Goal: Navigation & Orientation: Find specific page/section

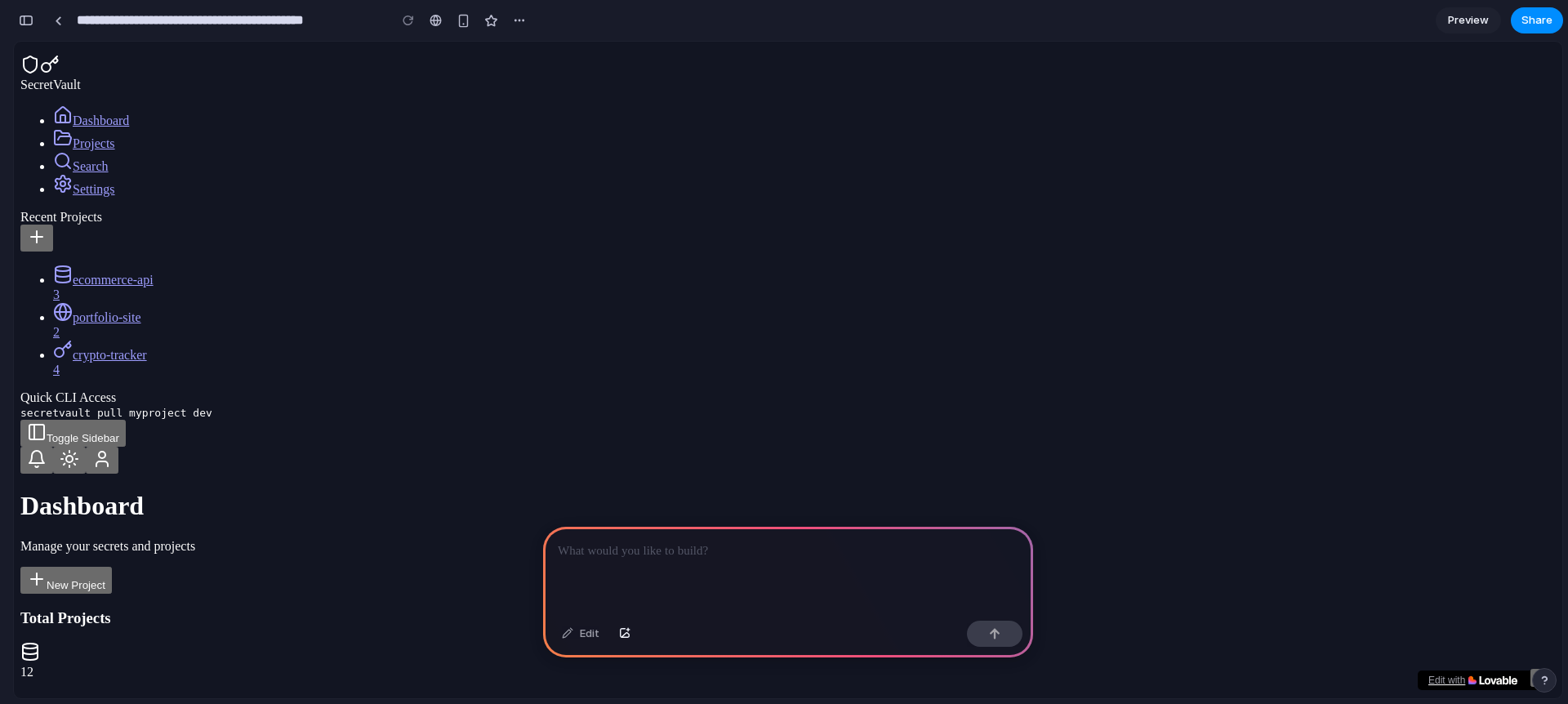
scroll to position [244, 0]
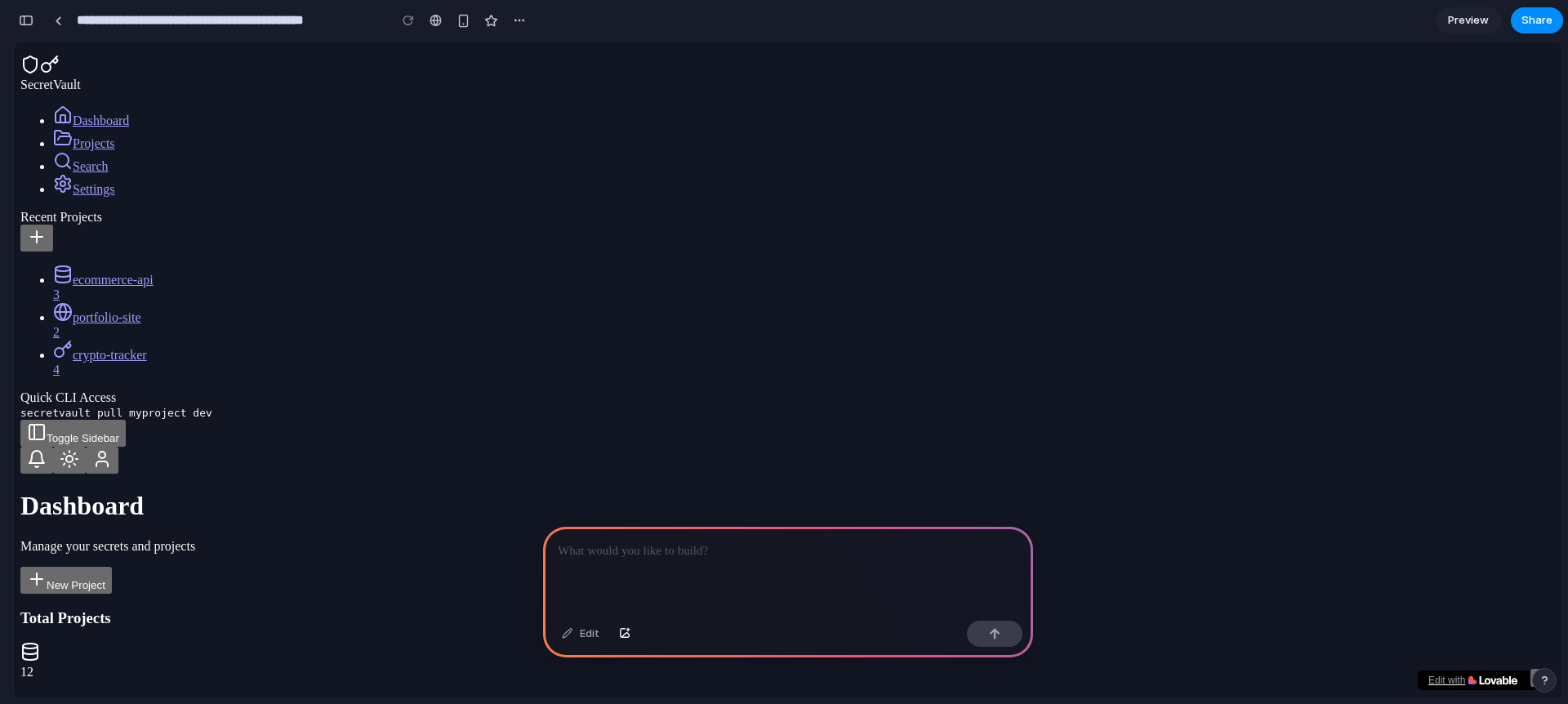
click at [126, 419] on button "Toggle Sidebar" at bounding box center [73, 433] width 105 height 27
click at [81, 77] on span "SecretVault" at bounding box center [50, 84] width 60 height 14
click at [90, 151] on link "Projects" at bounding box center [84, 143] width 62 height 14
click at [108, 173] on link "Search" at bounding box center [81, 166] width 56 height 14
click at [730, 541] on p at bounding box center [788, 551] width 461 height 20
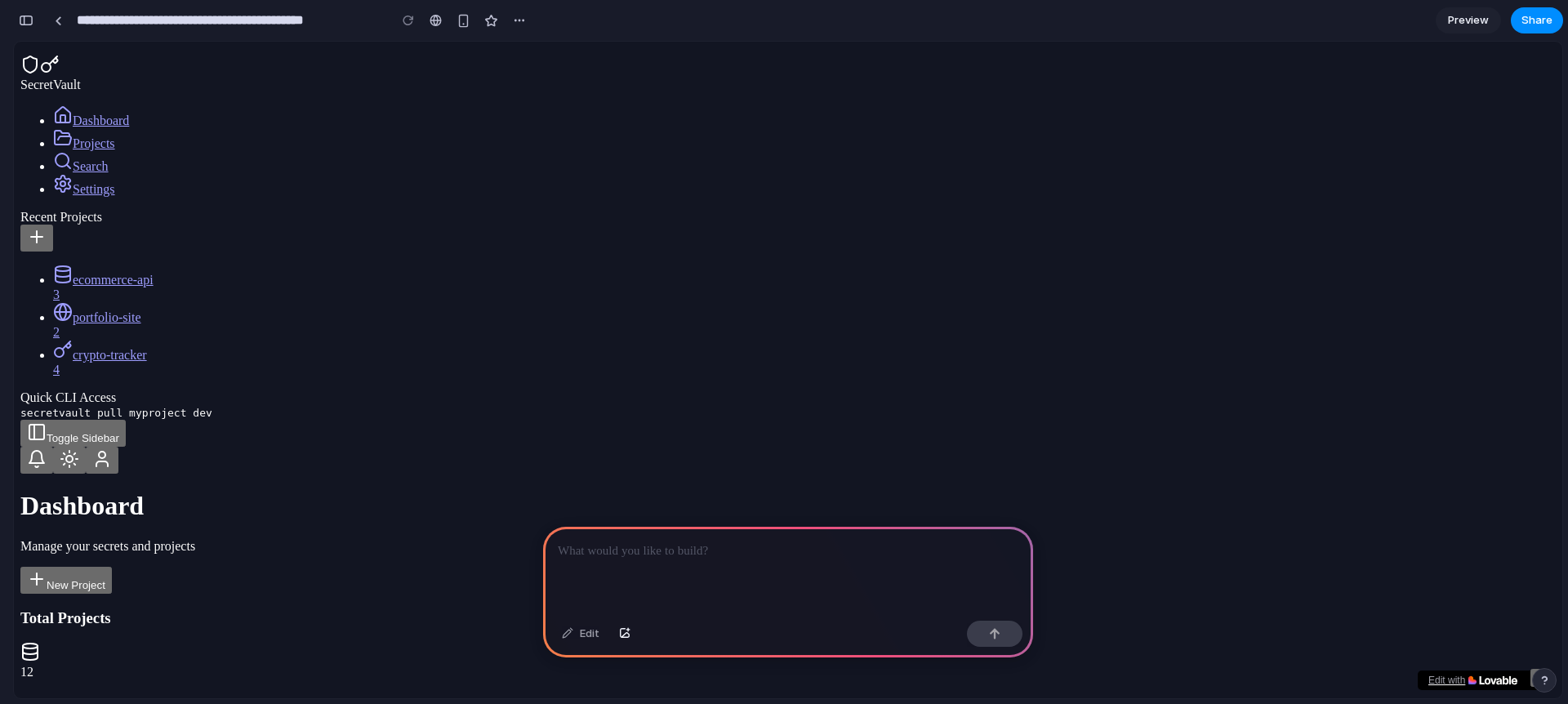
click at [53, 447] on button at bounding box center [37, 460] width 33 height 27
click at [86, 447] on button at bounding box center [70, 460] width 33 height 27
click at [118, 447] on button at bounding box center [102, 460] width 33 height 27
click at [86, 447] on button at bounding box center [70, 460] width 33 height 27
click at [773, 569] on div at bounding box center [788, 570] width 490 height 87
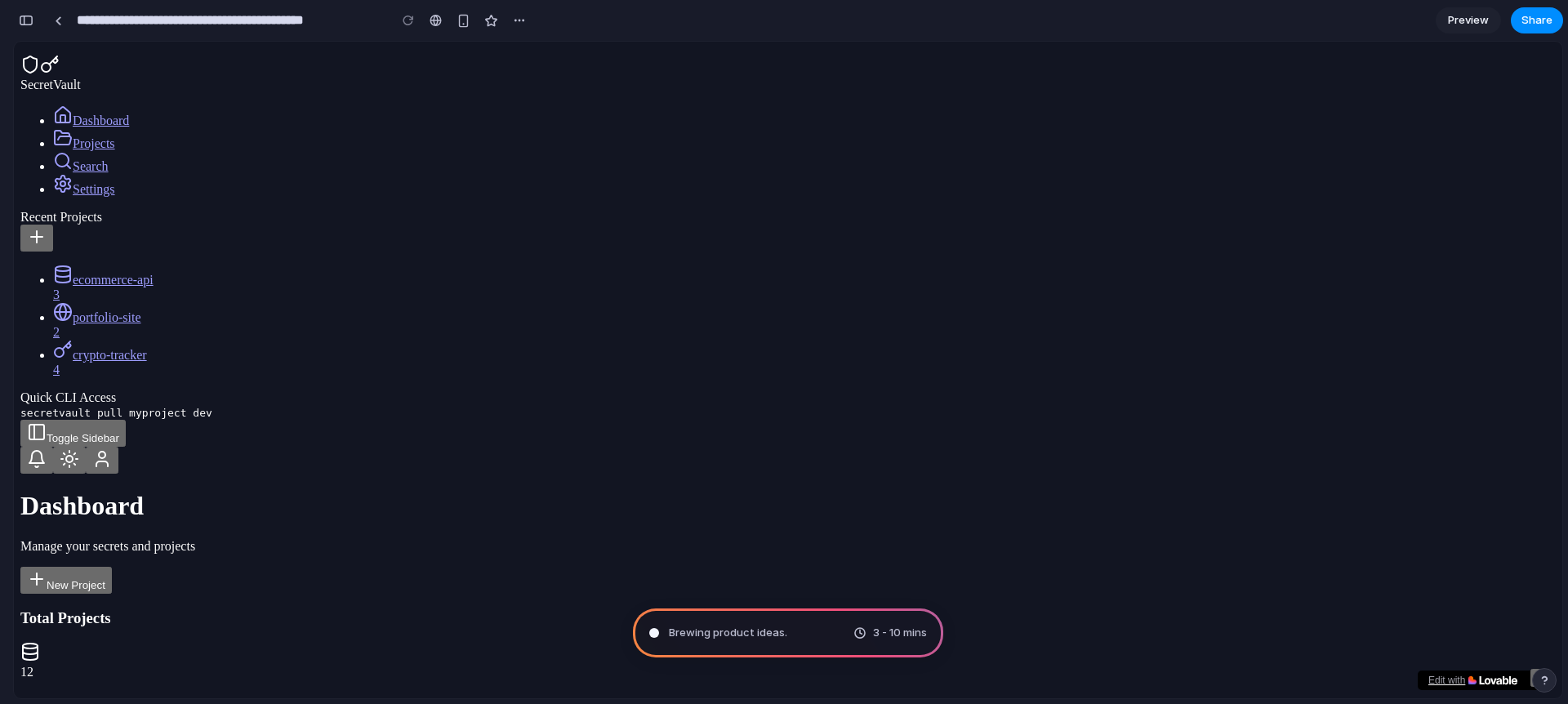
click at [115, 151] on link "Projects" at bounding box center [84, 143] width 62 height 14
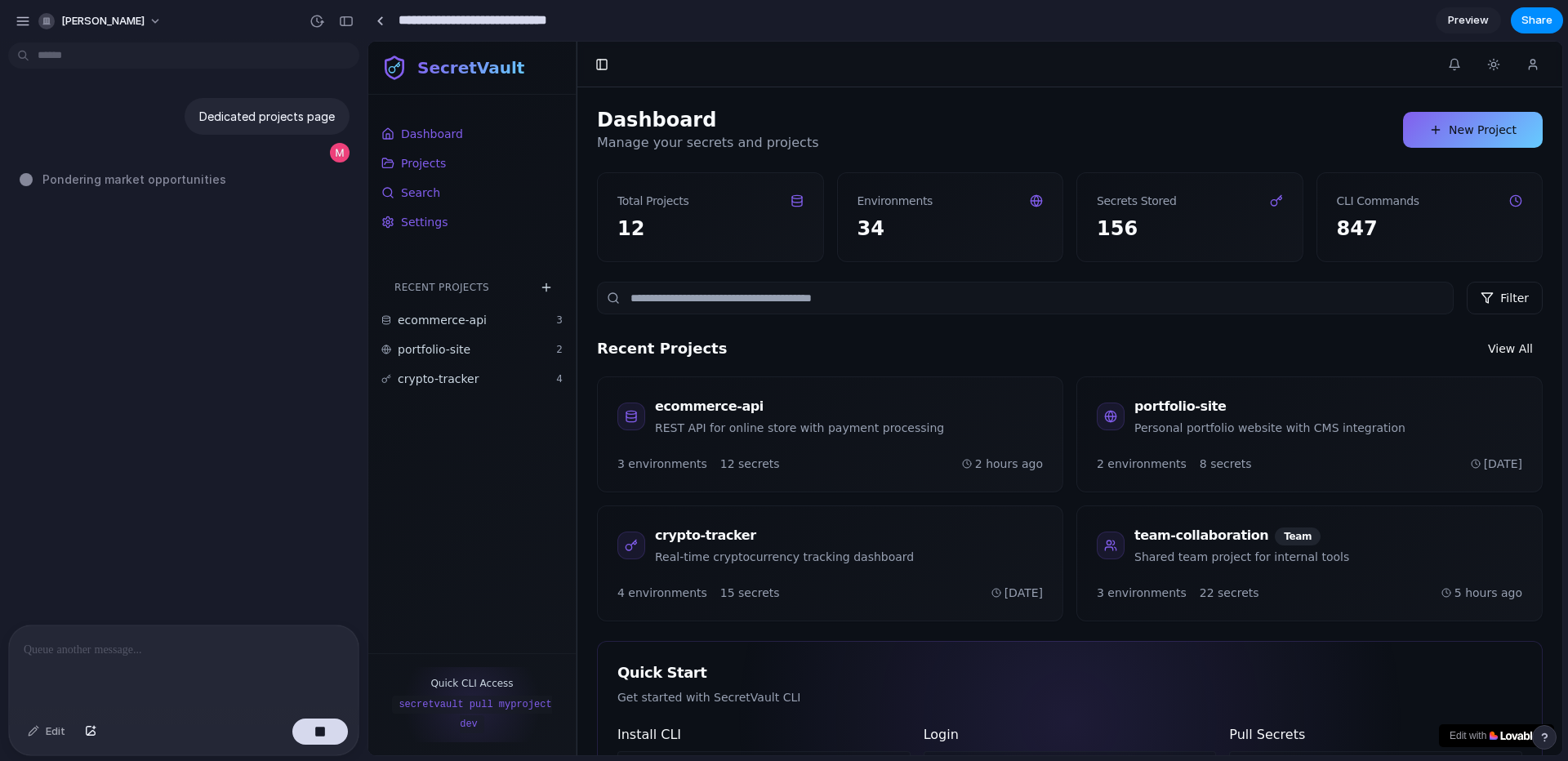
click at [415, 26] on input "**********" at bounding box center [498, 21] width 205 height 30
click at [615, 23] on div at bounding box center [626, 21] width 25 height 25
click at [679, 30] on button "button" at bounding box center [681, 21] width 25 height 25
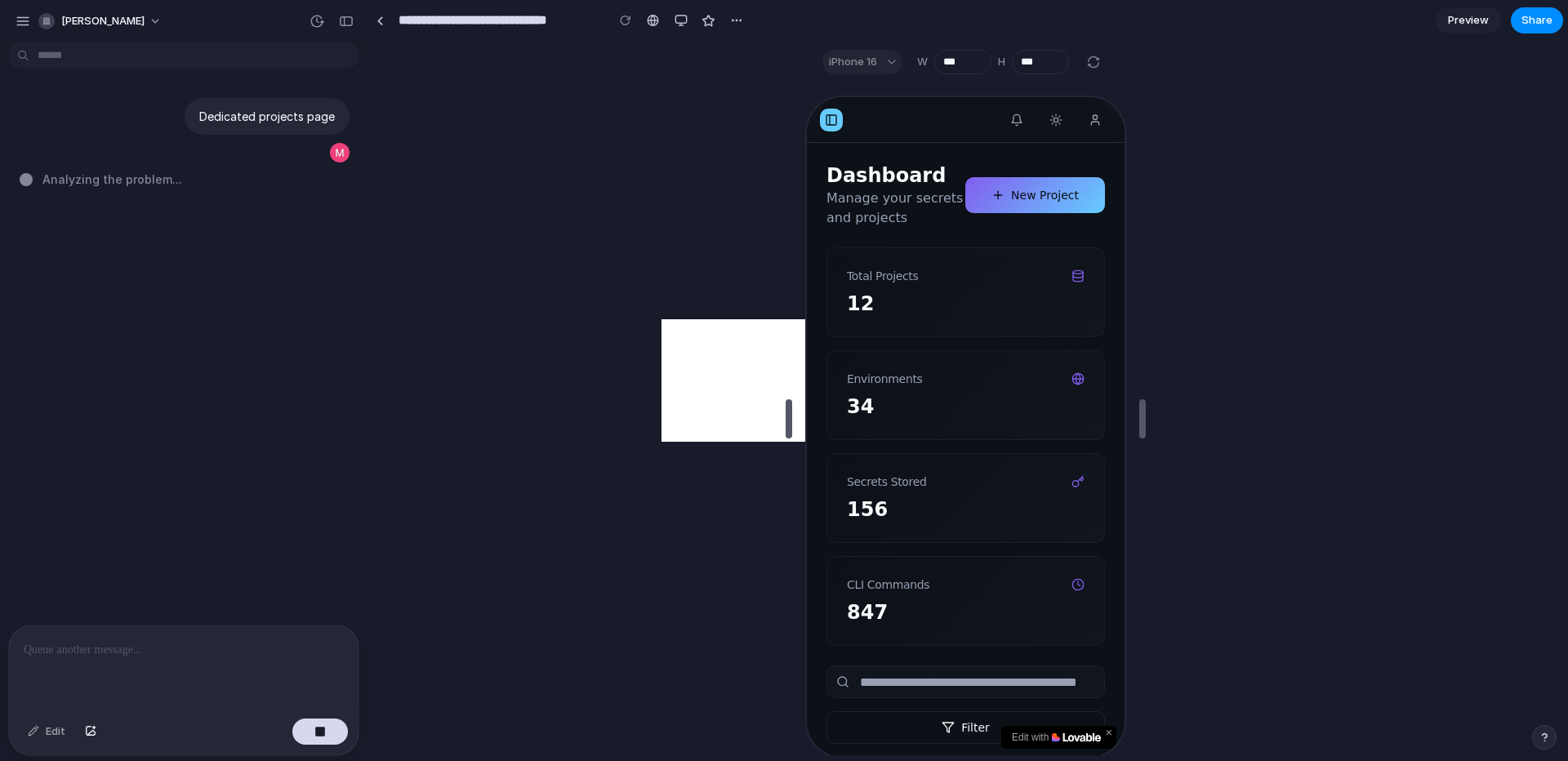
click at [833, 127] on button at bounding box center [829, 118] width 23 height 23
click at [681, 16] on div "button" at bounding box center [681, 21] width 13 height 13
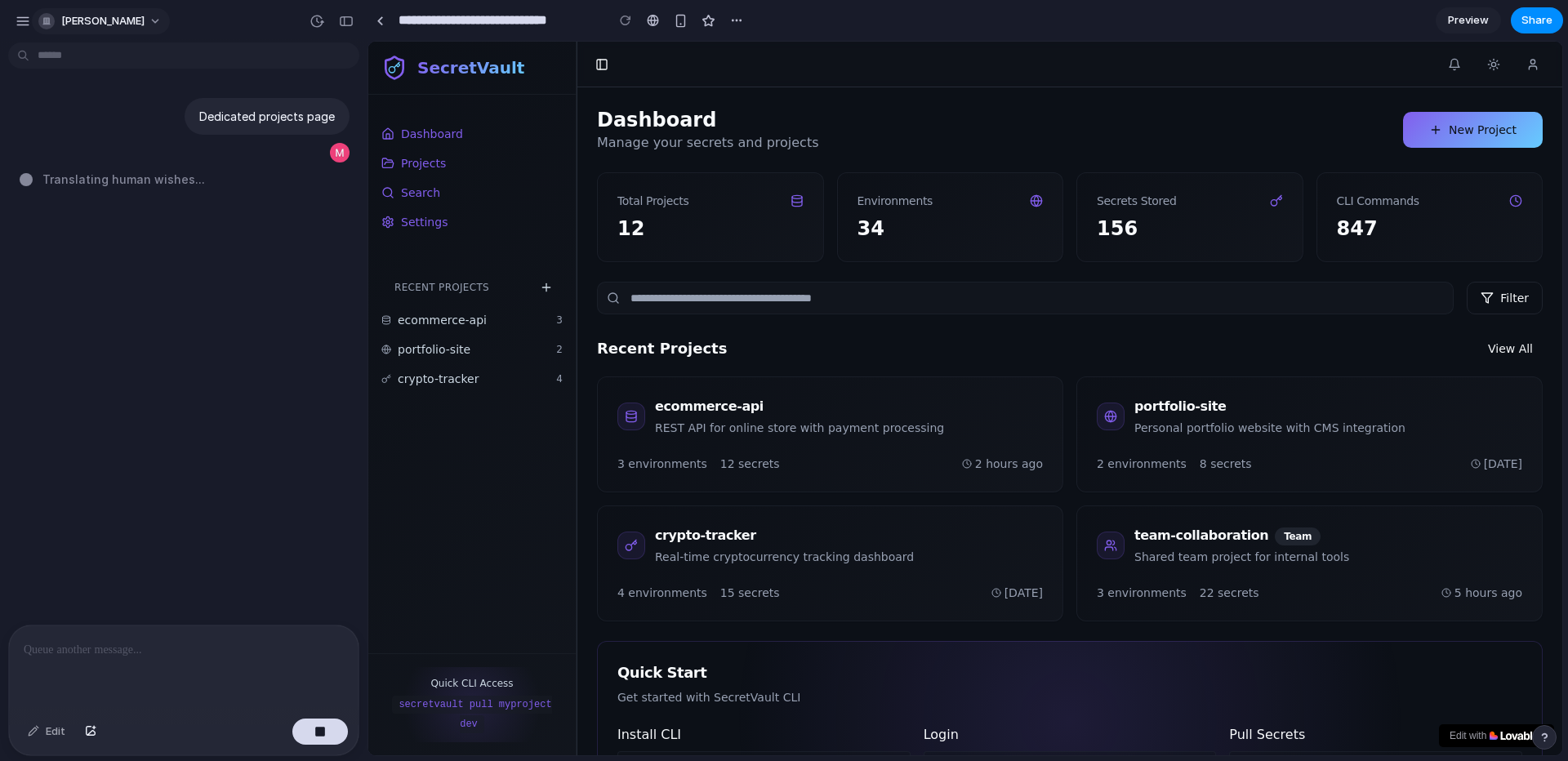
click at [81, 16] on span "[PERSON_NAME]" at bounding box center [102, 21] width 83 height 16
click at [28, 19] on div "button" at bounding box center [23, 21] width 15 height 15
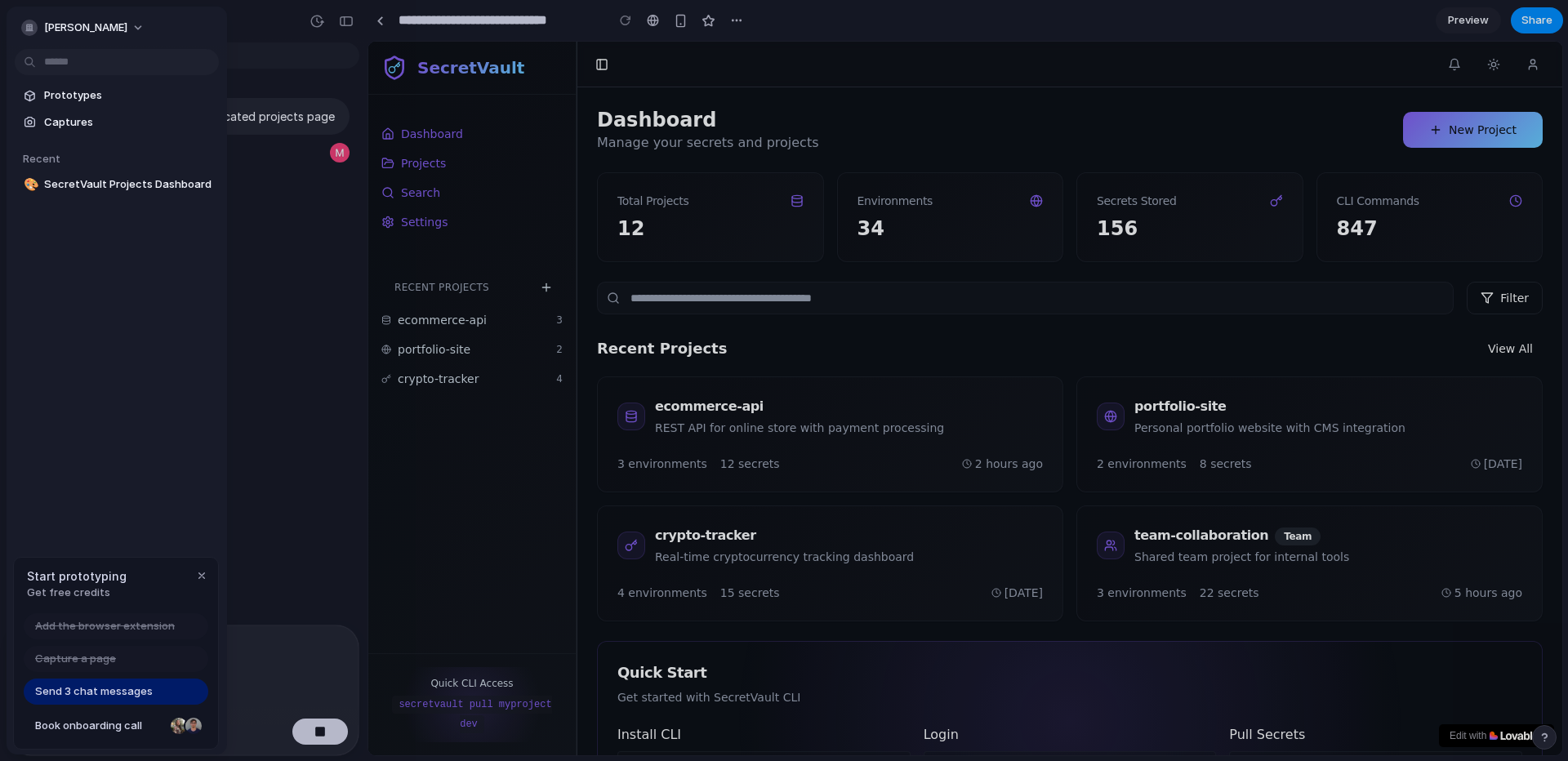
click at [132, 472] on div "[PERSON_NAME] Prototypes Captures Recent 🎨 SecretVault Projects Dashboard Start…" at bounding box center [117, 380] width 220 height 748
click at [197, 580] on div "button" at bounding box center [202, 576] width 13 height 13
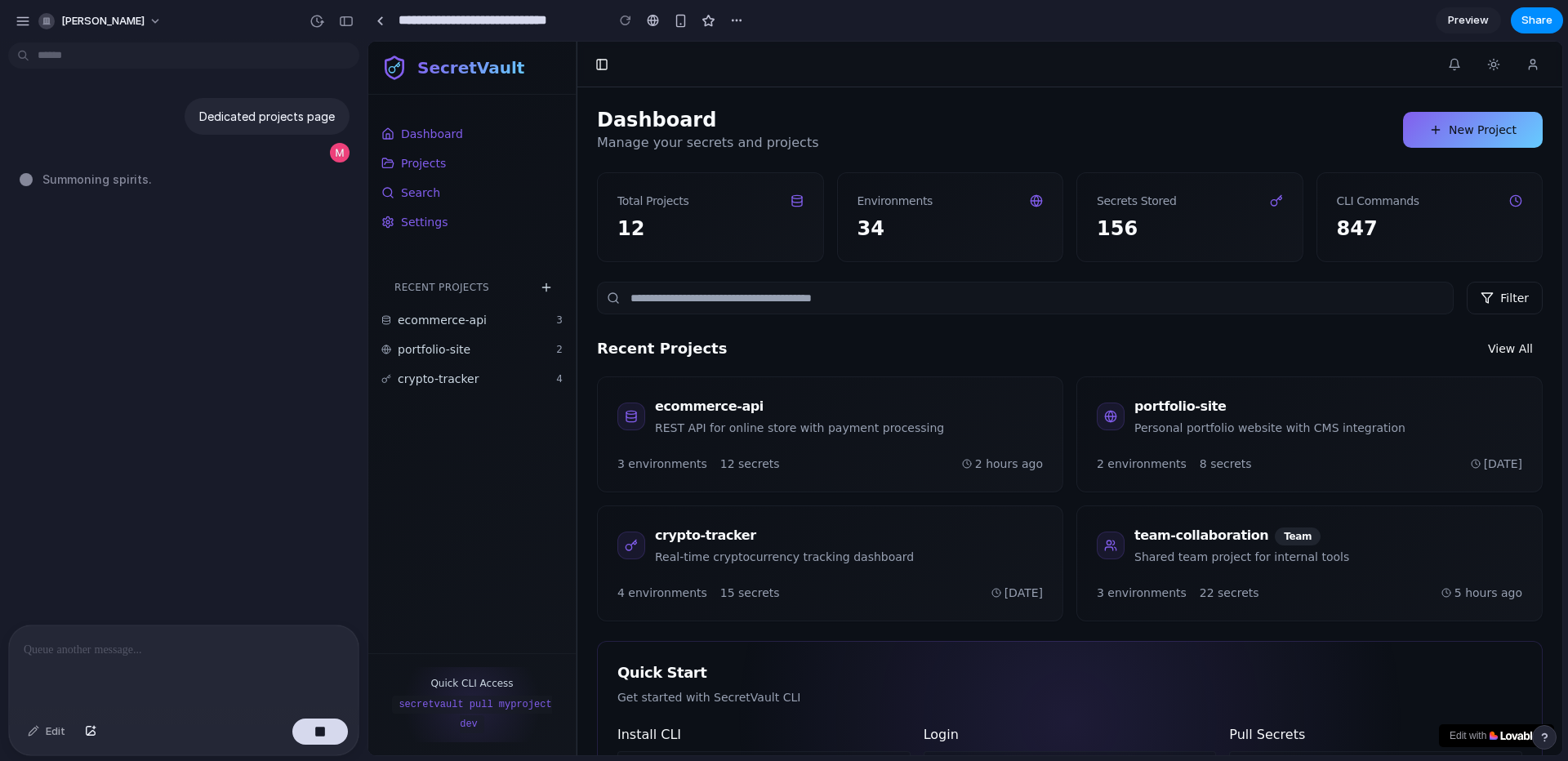
click at [258, 311] on div "Dedicated projects page Summoning spirits ." at bounding box center [179, 337] width 358 height 576
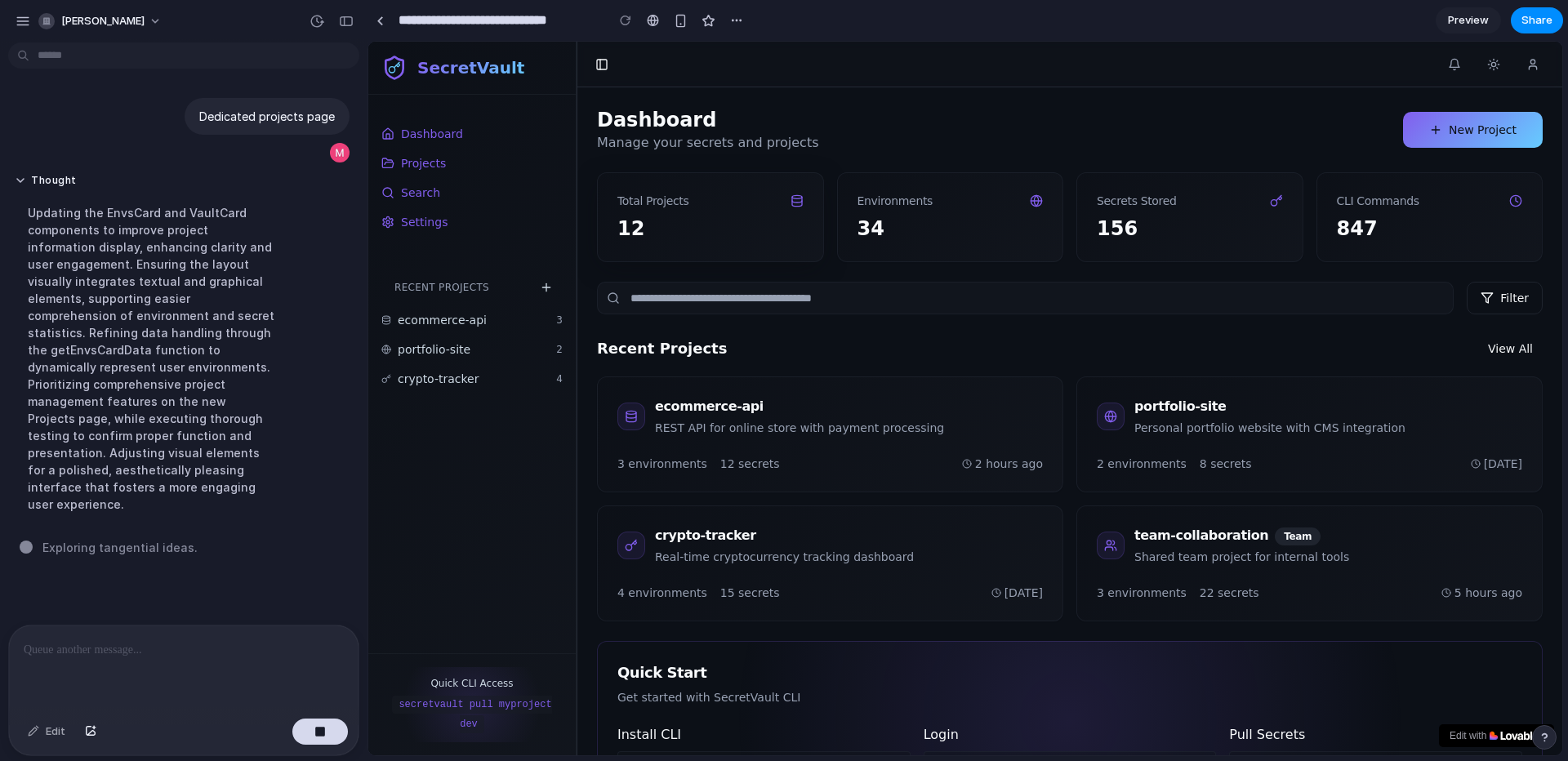
click at [771, 190] on div "Total Projects" at bounding box center [711, 194] width 225 height 43
click at [901, 222] on div "34" at bounding box center [950, 229] width 186 height 26
click at [1150, 243] on div "156" at bounding box center [1190, 239] width 225 height 46
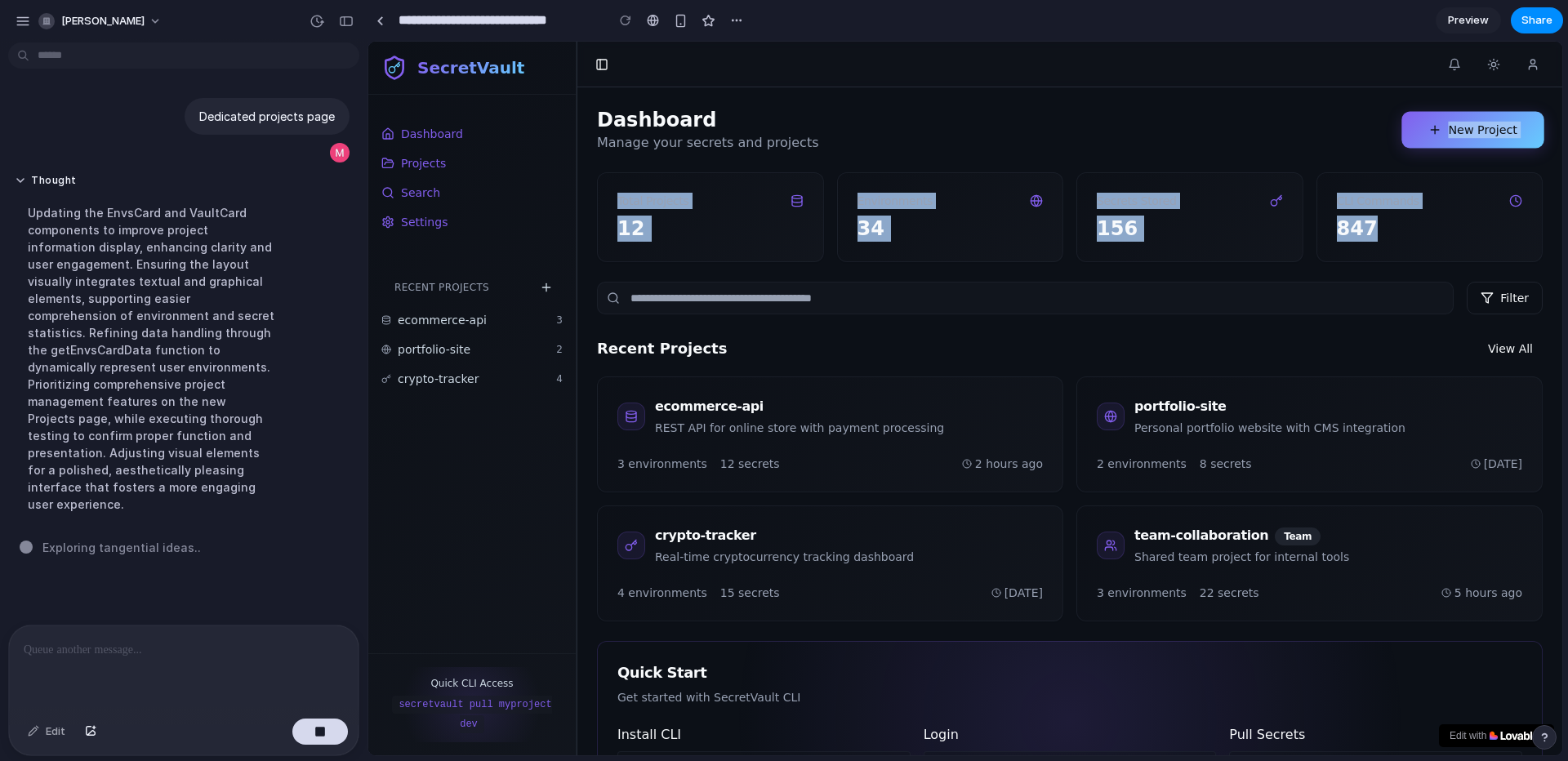
drag, startPoint x: 1373, startPoint y: 217, endPoint x: 1436, endPoint y: 120, distance: 115.7
click at [1436, 120] on div "Dashboard Manage your secrets and projects New Project Total Projects 12 Enviro…" at bounding box center [1070, 453] width 946 height 693
click at [1436, 120] on button "New Project" at bounding box center [1473, 130] width 142 height 37
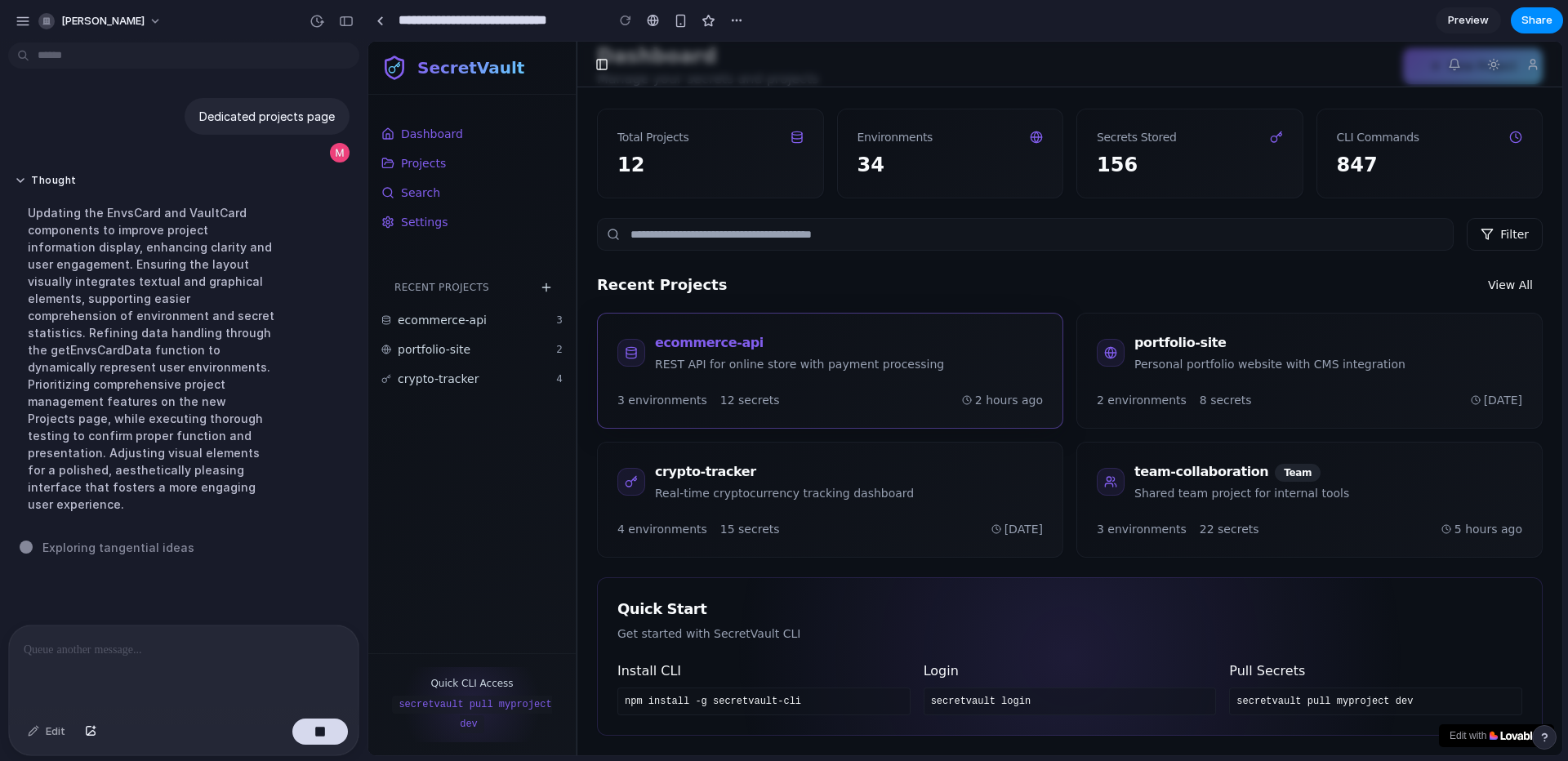
click at [884, 472] on h3 "crypto-tracker" at bounding box center [784, 472] width 259 height 20
click at [1192, 475] on h3 "team-collaboration Team" at bounding box center [1241, 472] width 215 height 20
click at [952, 375] on div "ecommerce-api REST API for online store with payment processing" at bounding box center [830, 352] width 465 height 78
click at [1149, 397] on span "2 environments" at bounding box center [1141, 401] width 90 height 16
click at [483, 151] on link "Projects" at bounding box center [472, 164] width 194 height 26
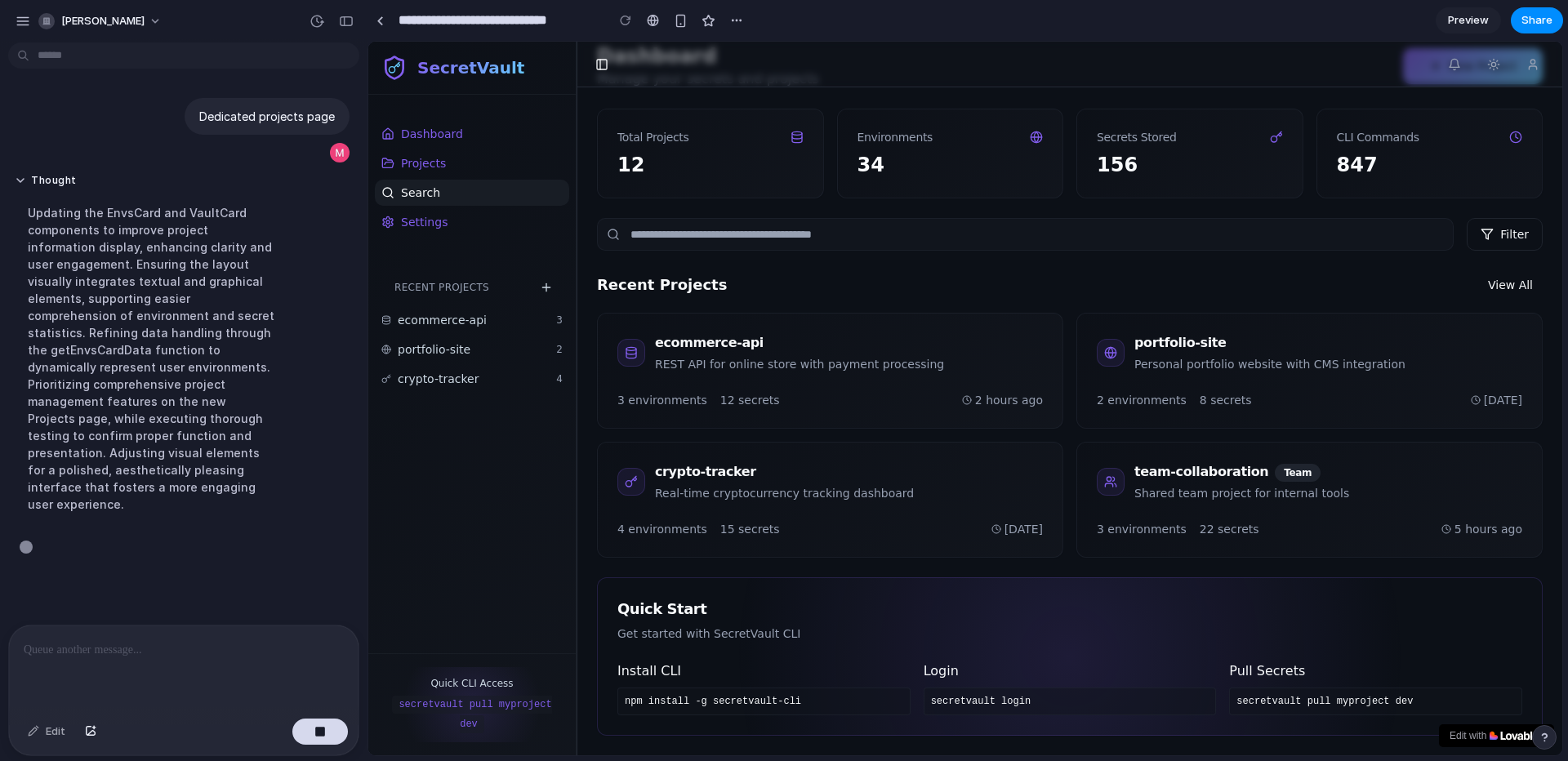
click at [423, 201] on link "Search" at bounding box center [472, 193] width 194 height 26
click at [451, 222] on link "Settings" at bounding box center [472, 222] width 194 height 26
click at [472, 318] on span "ecommerce-api" at bounding box center [442, 320] width 89 height 16
click at [466, 352] on span "portfolio-site" at bounding box center [434, 350] width 72 height 16
click at [478, 393] on div "Recent Projects ecommerce-api 3 portfolio-site 2 crypto-tracker 4" at bounding box center [472, 333] width 207 height 131
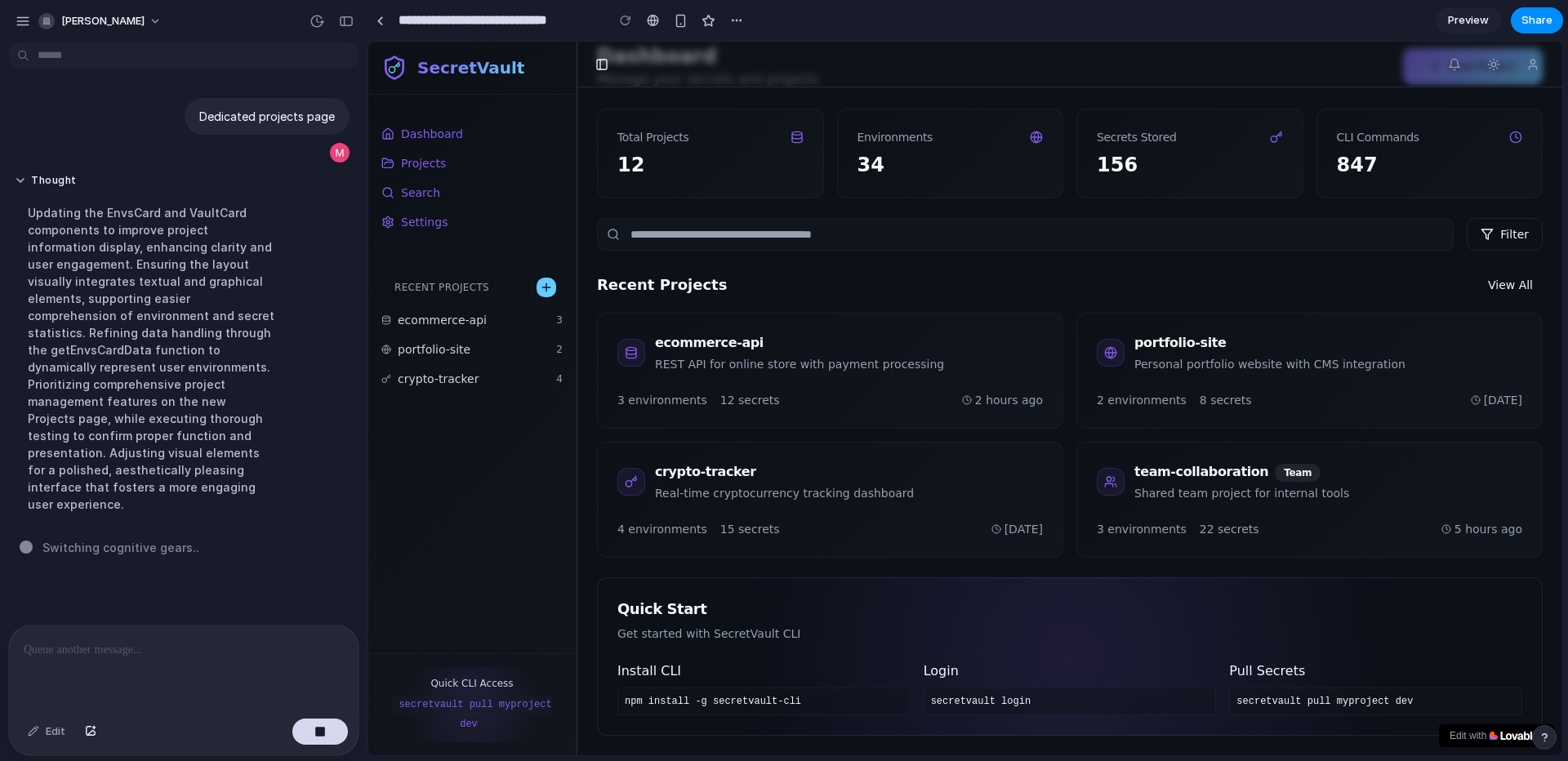
drag, startPoint x: 553, startPoint y: 275, endPoint x: 548, endPoint y: 294, distance: 19.6
click at [548, 294] on div "Recent Projects" at bounding box center [472, 288] width 194 height 26
click at [548, 294] on button at bounding box center [546, 288] width 20 height 20
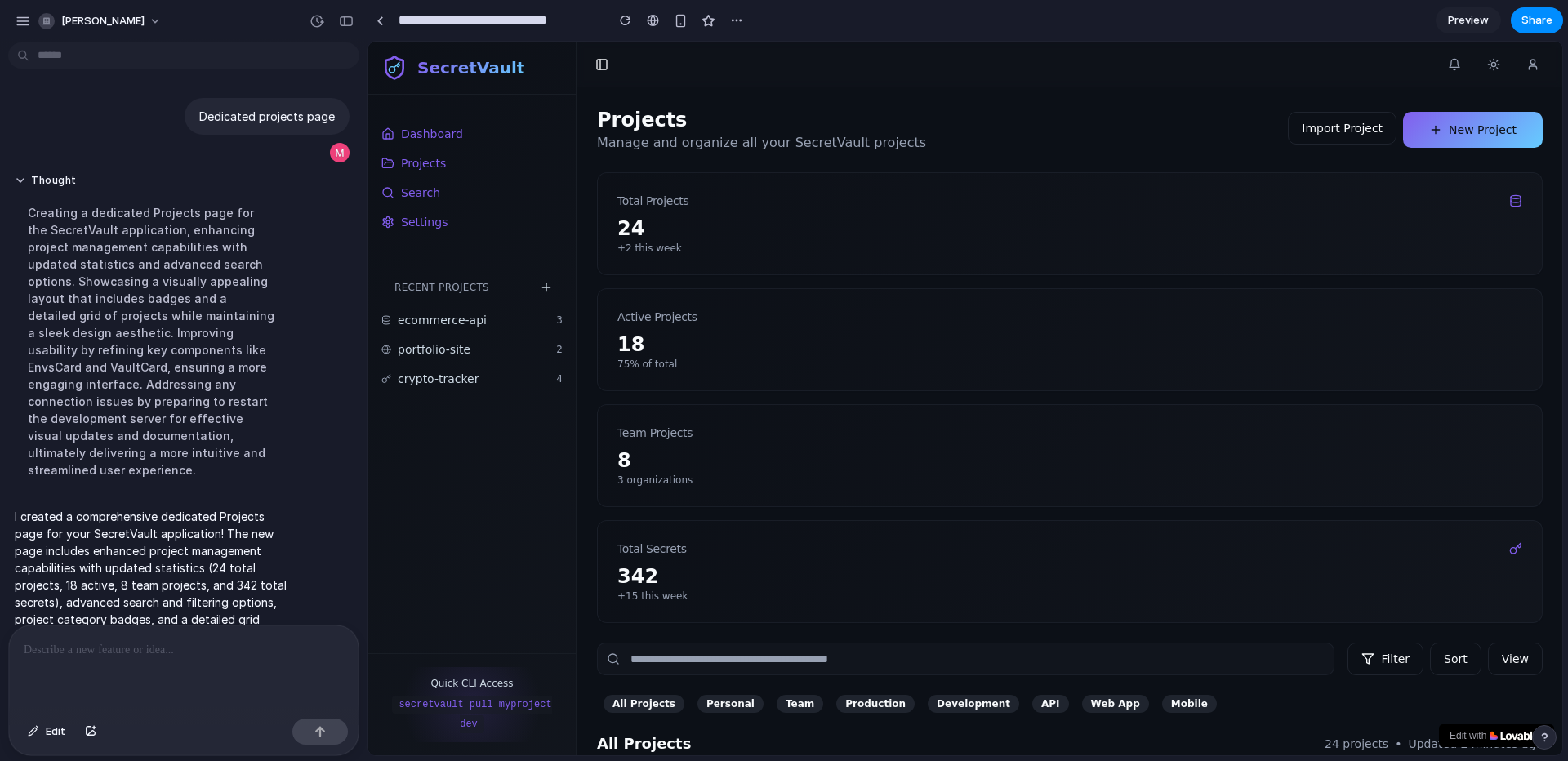
scroll to position [129, 0]
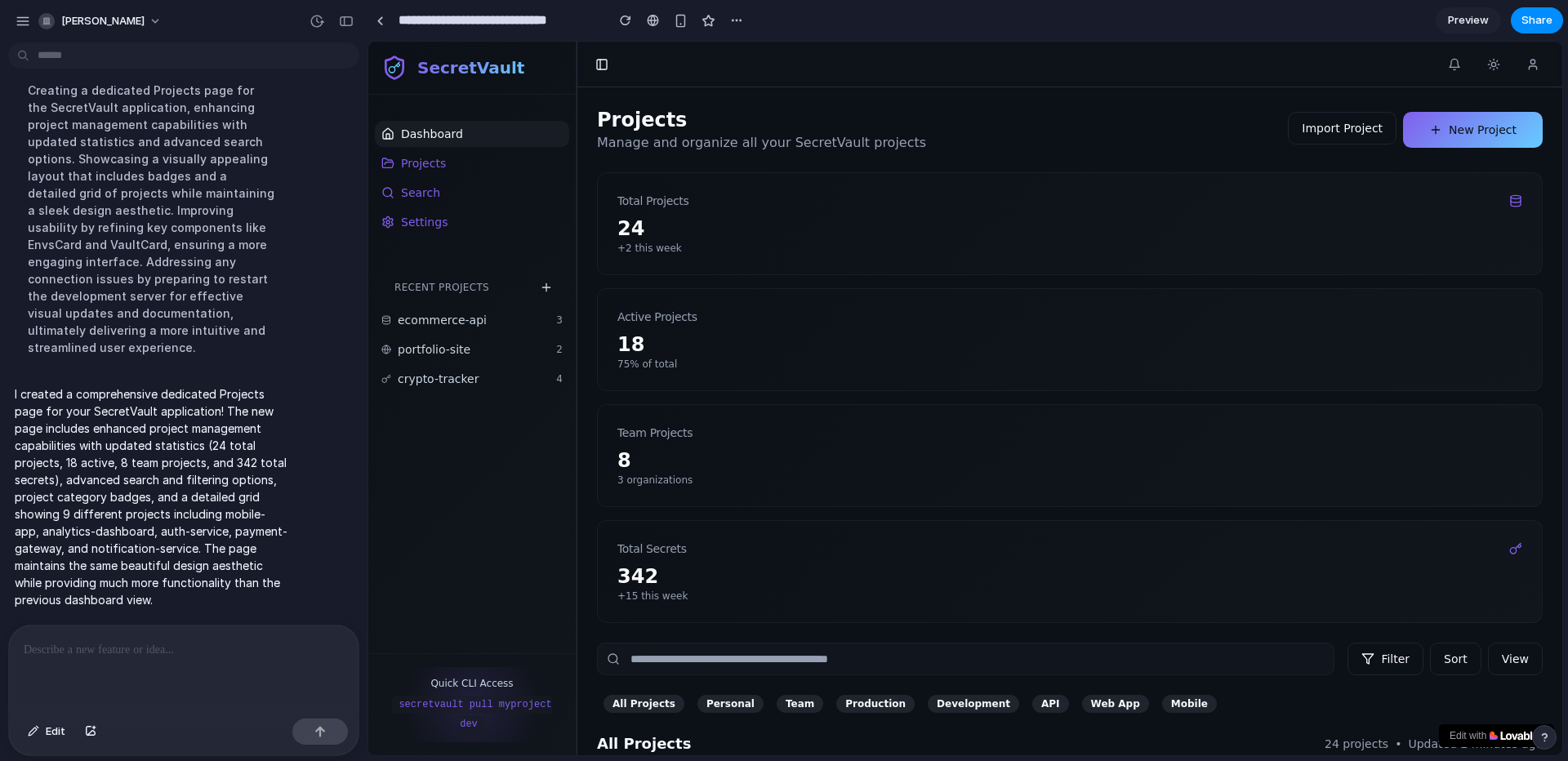
click at [438, 124] on link "Dashboard" at bounding box center [472, 134] width 194 height 26
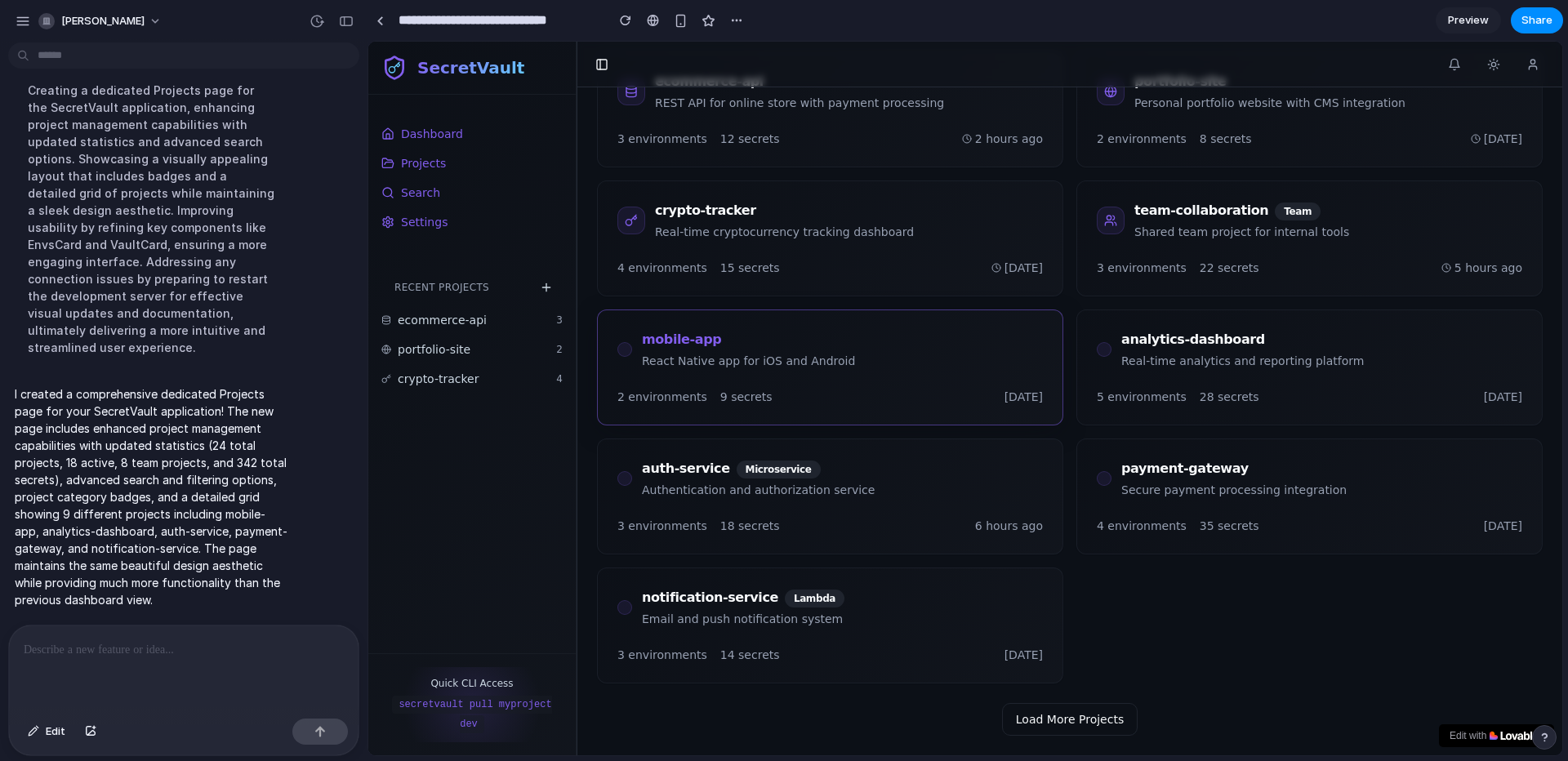
scroll to position [0, 0]
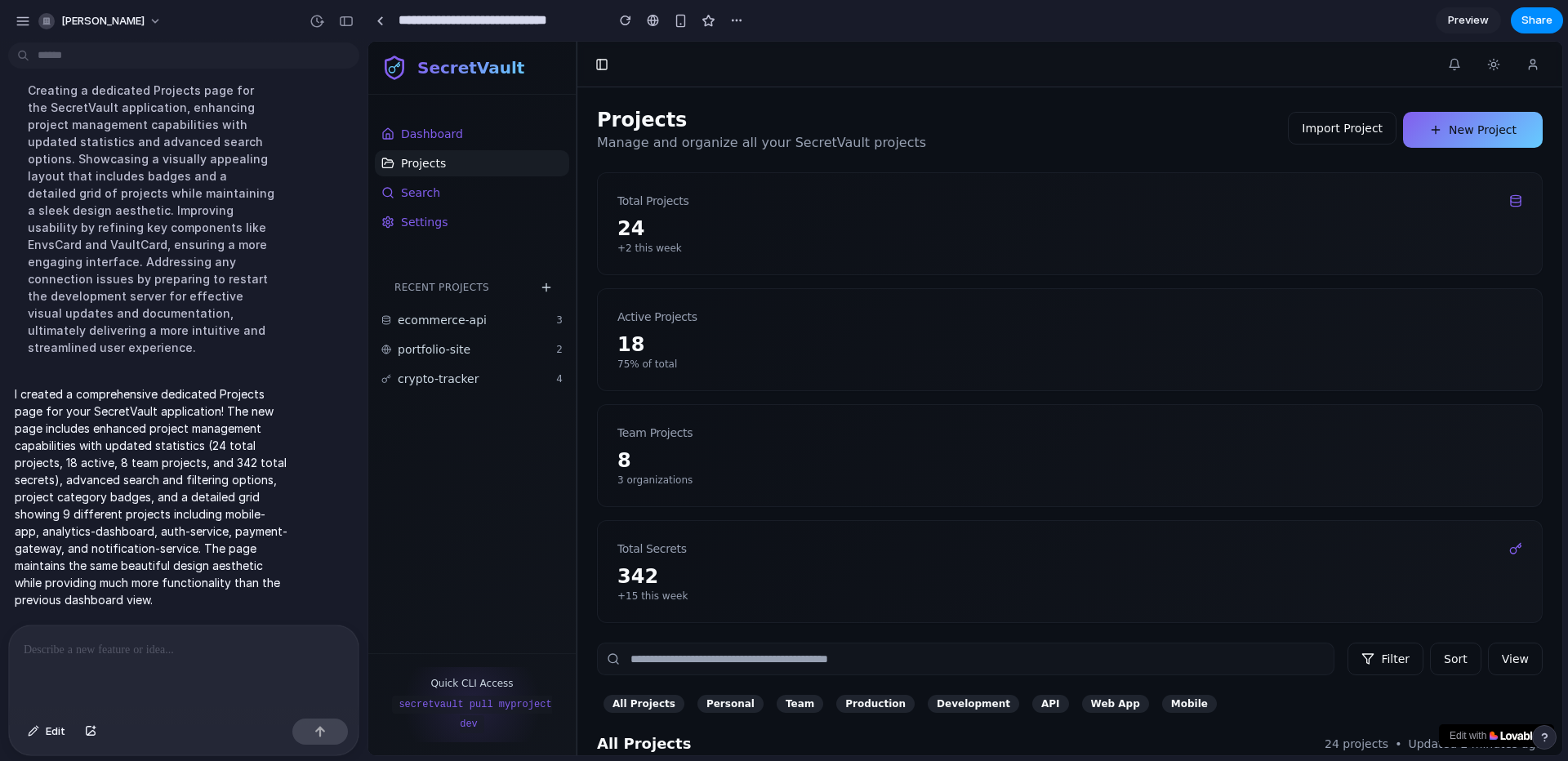
click at [424, 156] on span "Projects" at bounding box center [423, 164] width 45 height 16
click at [723, 364] on p "75% of total" at bounding box center [1070, 364] width 905 height 13
click at [649, 352] on div "18" at bounding box center [1070, 345] width 905 height 26
click at [1318, 135] on button "Import Project" at bounding box center [1343, 128] width 109 height 33
click at [1427, 130] on button "New Project" at bounding box center [1473, 130] width 142 height 37
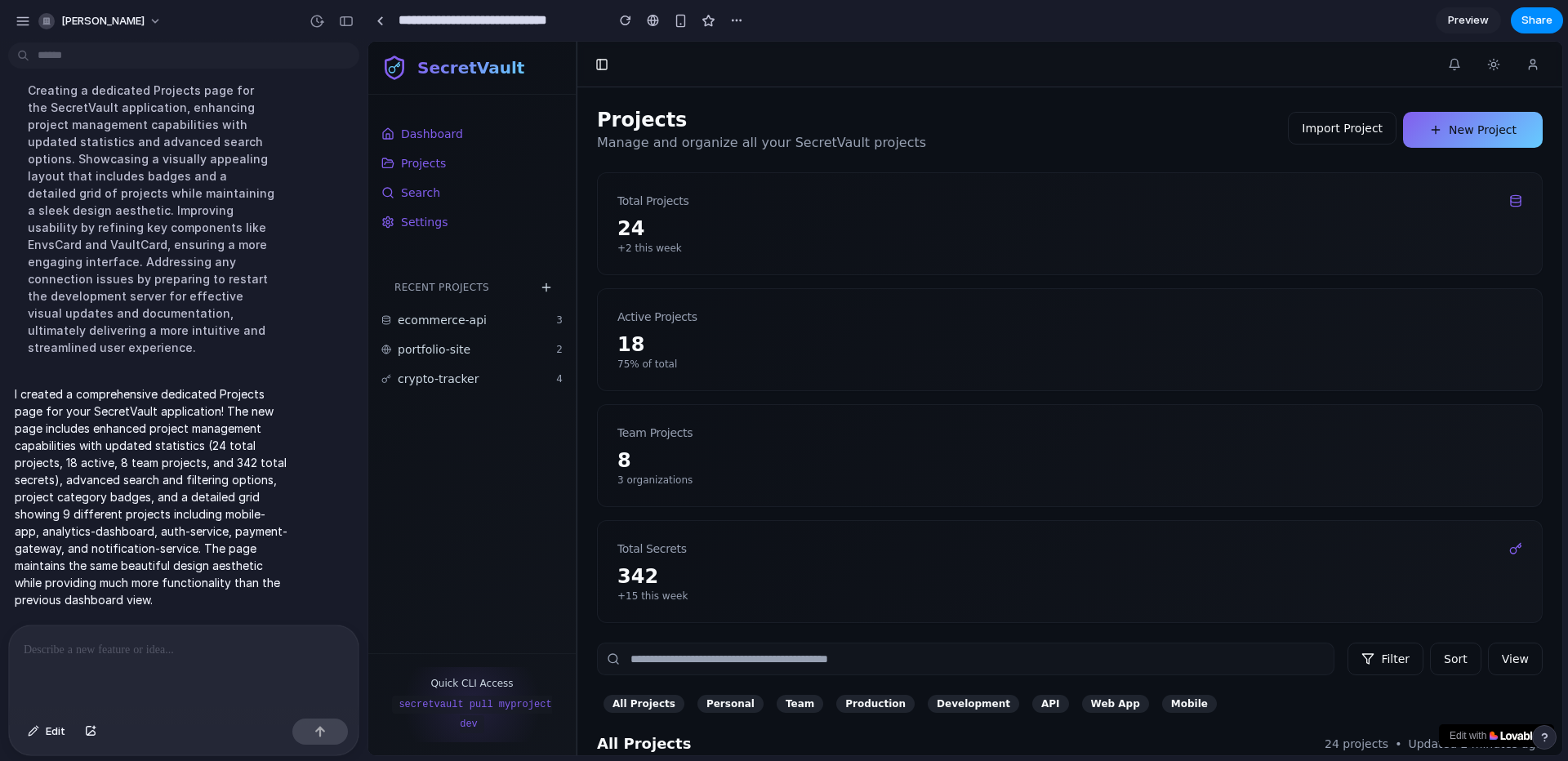
scroll to position [720, 0]
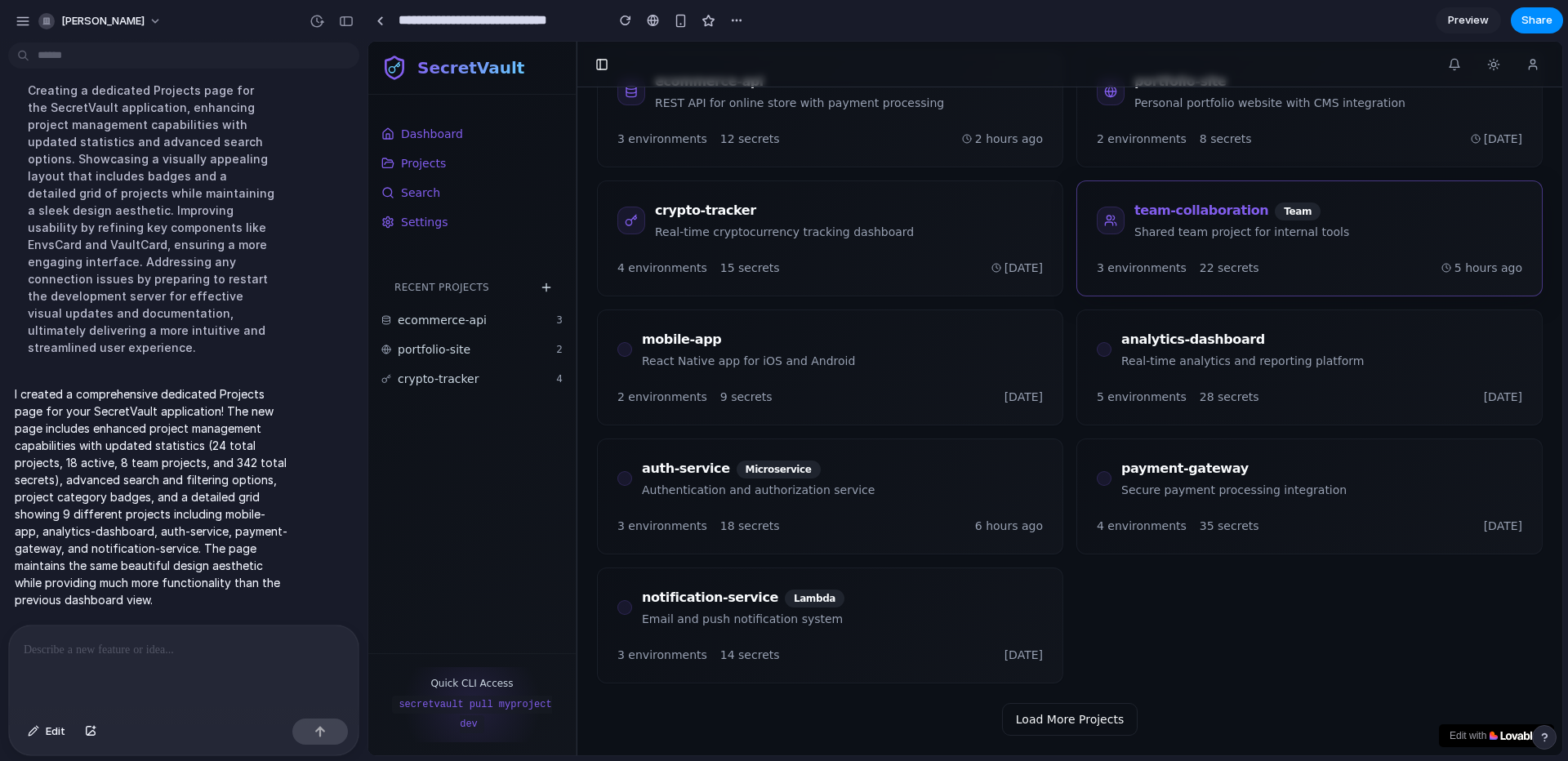
click at [1300, 229] on p "Shared team project for internal tools" at bounding box center [1241, 232] width 215 height 16
click at [1002, 291] on div "4 environments 15 secrets [DATE]" at bounding box center [830, 278] width 465 height 36
click at [963, 361] on div "mobile-app React Native app for iOS and Android" at bounding box center [830, 350] width 425 height 39
click at [937, 471] on div "auth-service Microservice Authentication and authorization service" at bounding box center [830, 479] width 425 height 39
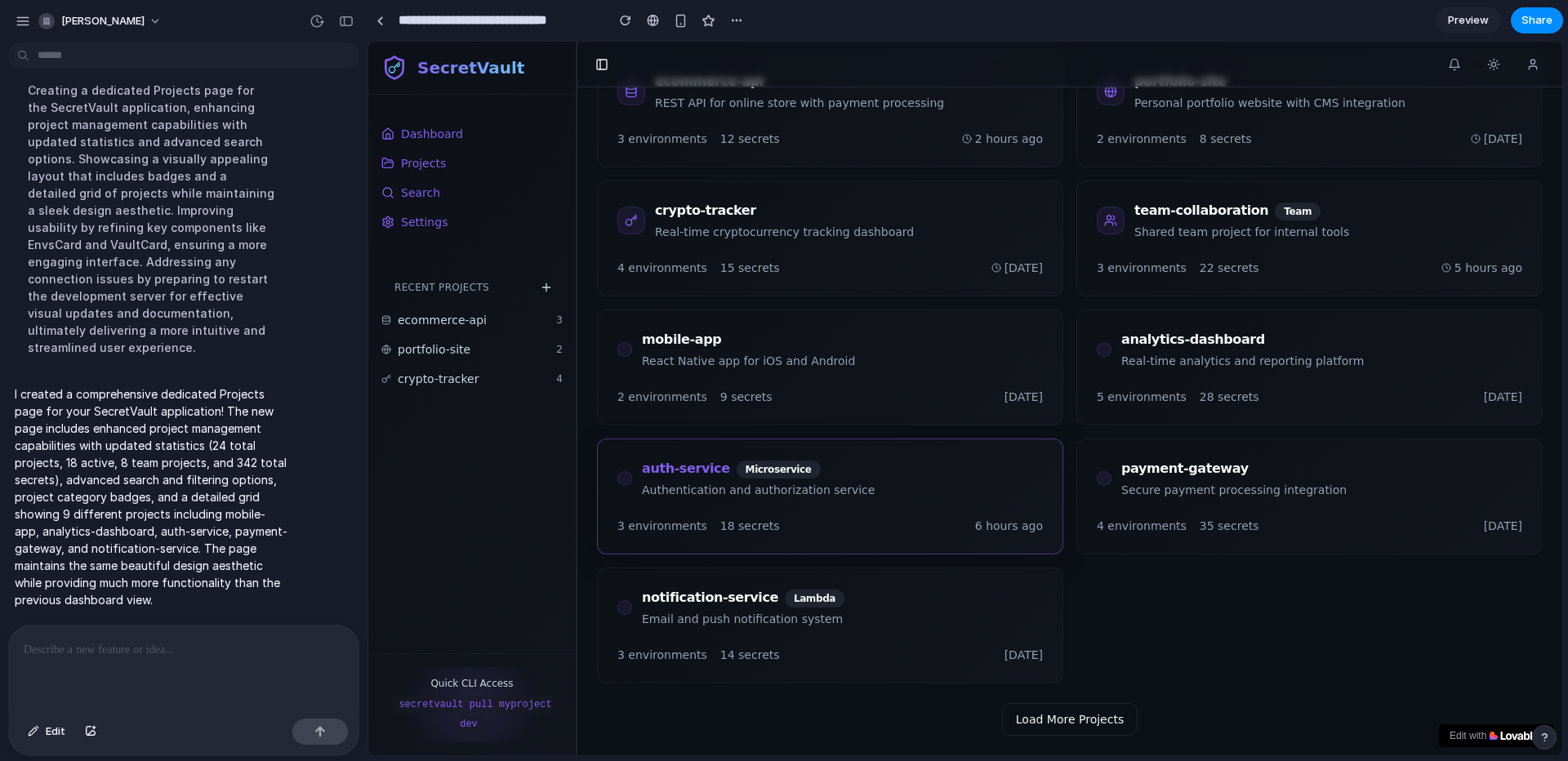
click at [937, 471] on div "auth-service Microservice Authentication and authorization service" at bounding box center [830, 479] width 425 height 39
click at [912, 552] on div "3 environments 18 secrets 6 hours ago" at bounding box center [830, 536] width 465 height 36
click at [921, 625] on div "notification-service Lambda Email and push notification system" at bounding box center [830, 608] width 425 height 39
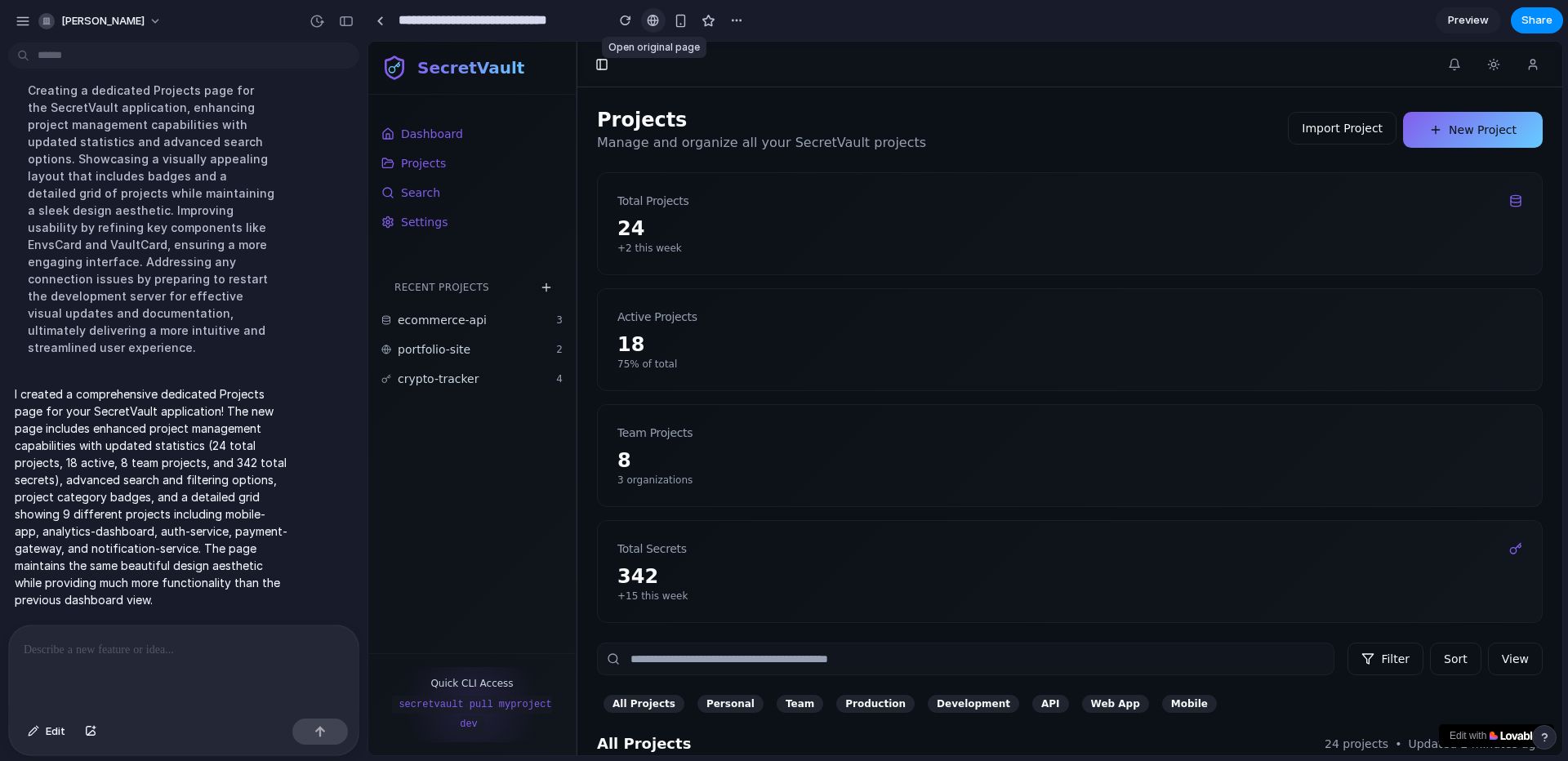
click at [656, 22] on div at bounding box center [652, 21] width 12 height 13
click at [740, 30] on button "button" at bounding box center [737, 21] width 25 height 25
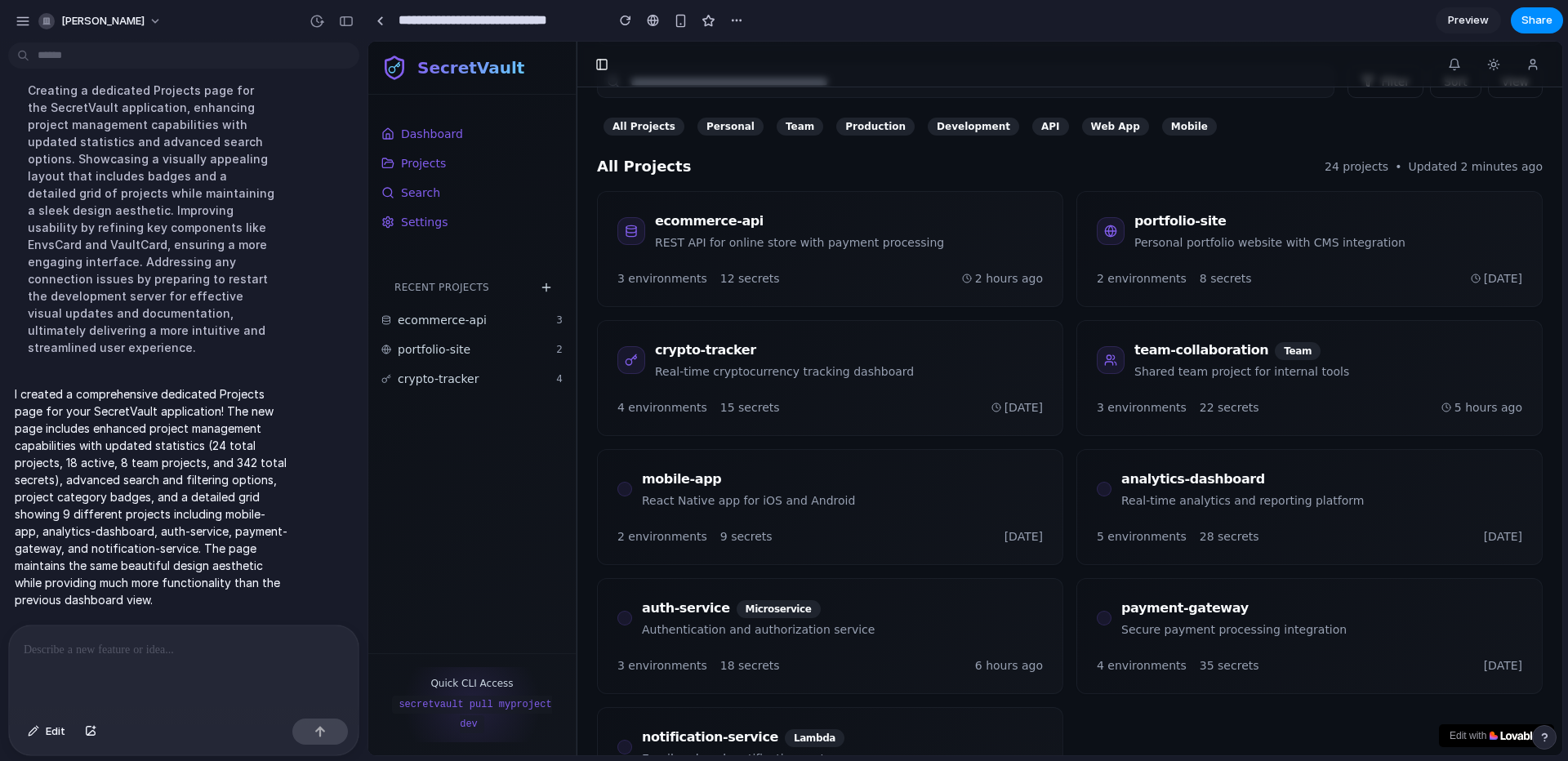
scroll to position [595, 0]
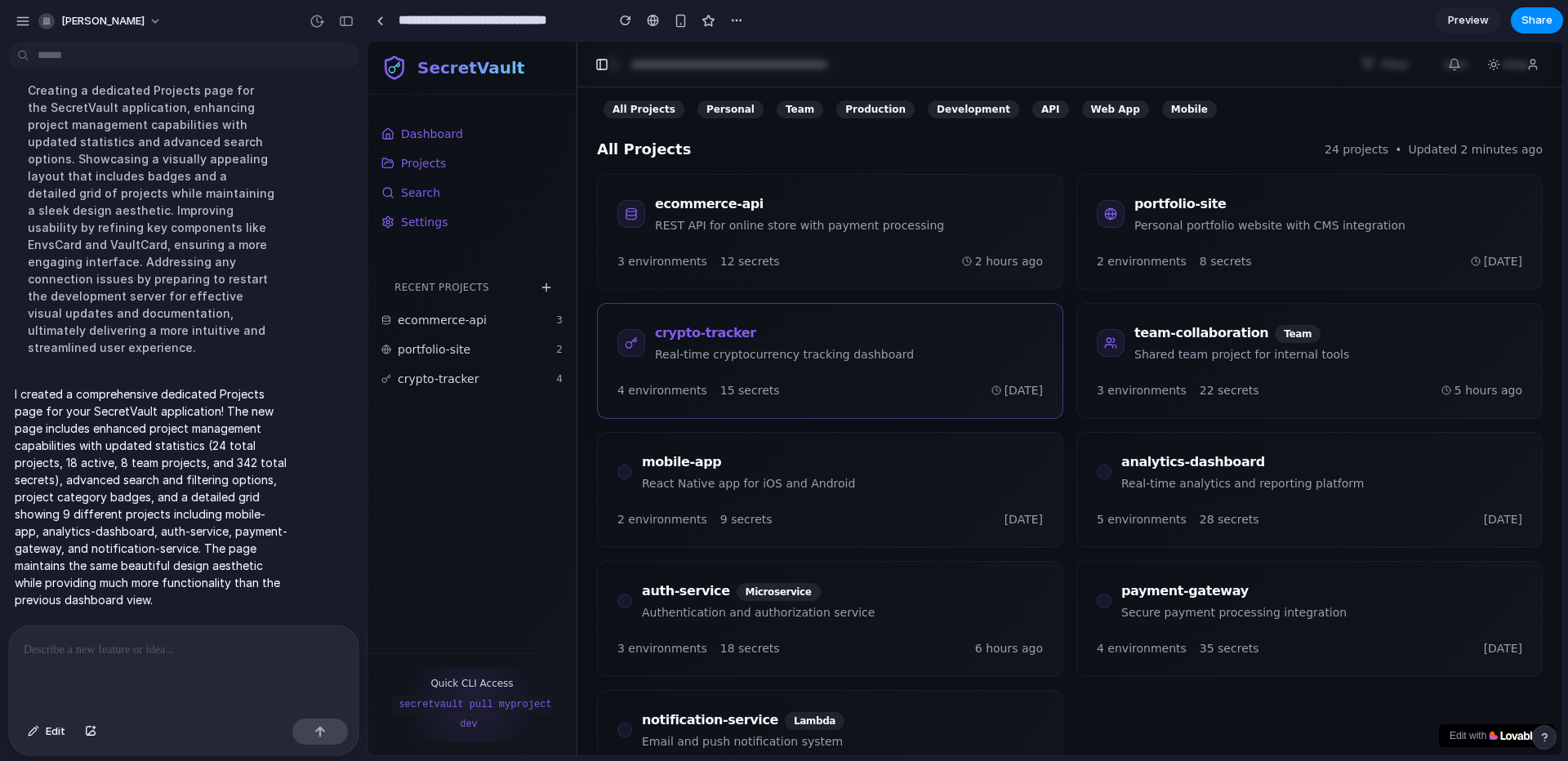
click at [649, 346] on div "crypto-tracker Real-time cryptocurrency tracking dashboard" at bounding box center [766, 343] width 296 height 39
click at [1168, 336] on h3 "team-collaboration Team" at bounding box center [1241, 333] width 215 height 20
click at [860, 481] on div "mobile-app React Native app for iOS and Android" at bounding box center [830, 472] width 425 height 39
click at [426, 141] on span "Dashboard" at bounding box center [431, 134] width 62 height 16
